Goal: Navigation & Orientation: Go to known website

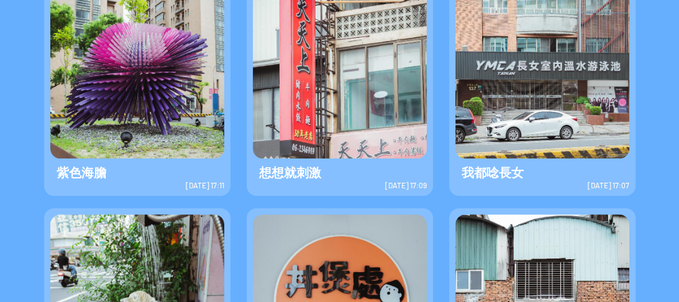
scroll to position [529, 0]
